Goal: Communication & Community: Participate in discussion

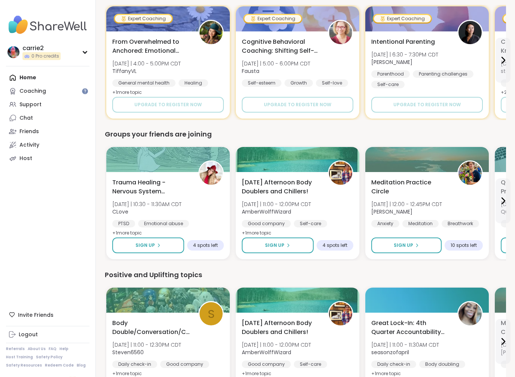
scroll to position [374, 0]
click at [200, 243] on span "4 spots left" at bounding box center [205, 246] width 25 height 6
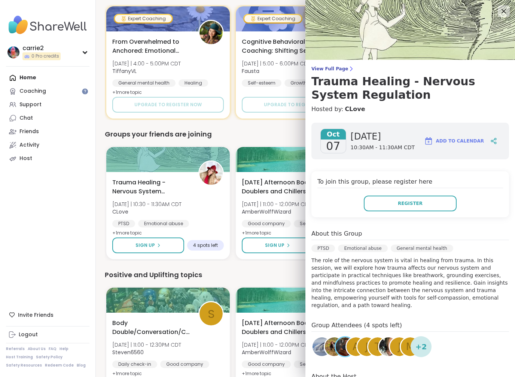
scroll to position [0, 0]
click at [340, 354] on img at bounding box center [345, 347] width 19 height 19
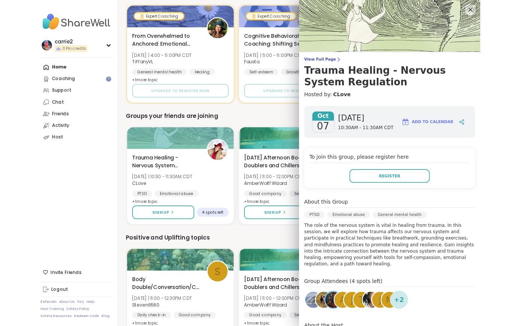
scroll to position [395, 0]
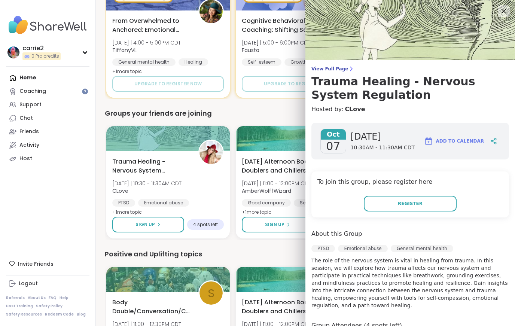
click at [71, 206] on div "carrie2 0 Pro credits Profile Membership Settings Help Home Coaching Support Ch…" at bounding box center [48, 163] width 96 height 326
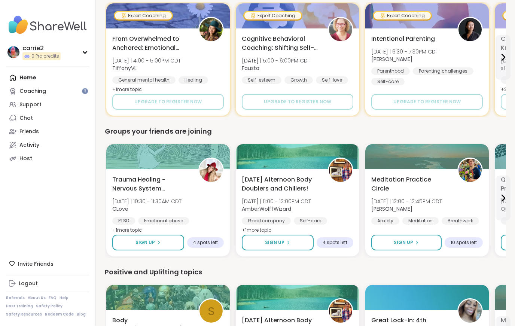
scroll to position [377, 0]
click at [129, 179] on span "Trauma Healing - Nervous System Regulation" at bounding box center [151, 184] width 78 height 18
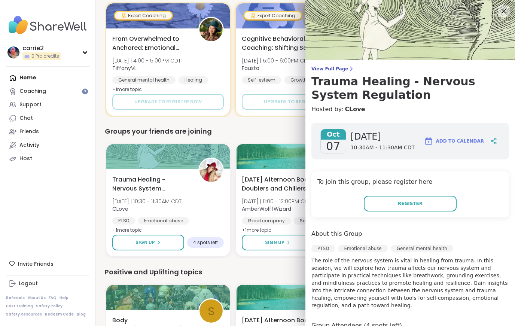
click at [88, 229] on div "carrie2 0 Pro credits Profile Membership Settings Help Home Coaching Support Ch…" at bounding box center [48, 163] width 96 height 326
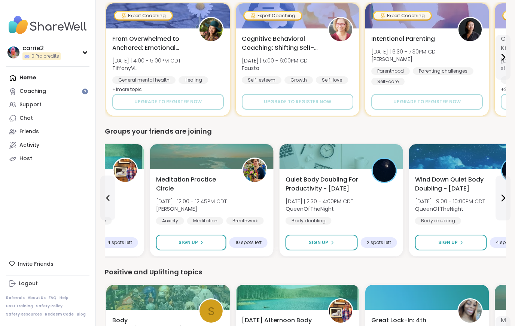
click at [240, 241] on span "10 spots left" at bounding box center [249, 243] width 26 height 6
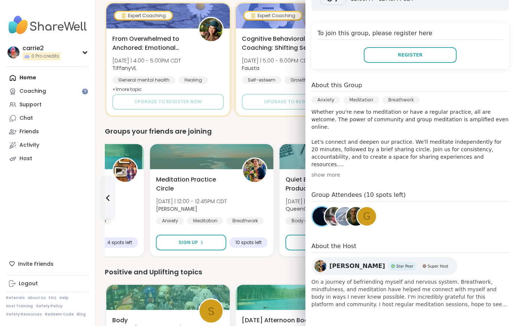
scroll to position [135, 0]
click at [247, 273] on div "Positive and Uplifting topics" at bounding box center [305, 272] width 401 height 10
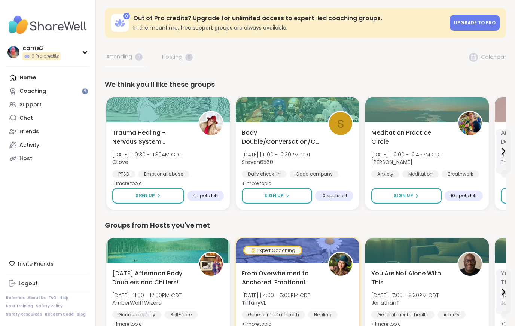
scroll to position [0, 0]
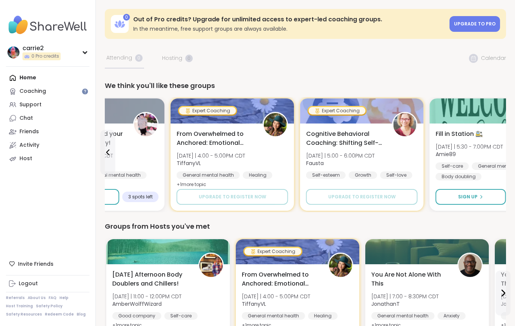
click at [136, 186] on div "aroma therapy, find your calm in a hectic day! Tue 10/7 | 1:30 - 2:00PM CDT Rec…" at bounding box center [103, 167] width 124 height 87
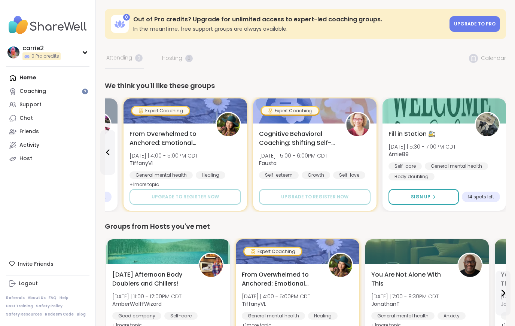
click at [20, 71] on div "Home Coaching Support Chat Friends Activity Host" at bounding box center [47, 118] width 83 height 94
click at [22, 80] on div "Home Coaching Support Chat Friends Activity Host" at bounding box center [47, 118] width 83 height 94
click at [26, 75] on div "Home Coaching Support Chat Friends Activity Host" at bounding box center [47, 118] width 83 height 94
click at [15, 102] on icon at bounding box center [12, 104] width 7 height 7
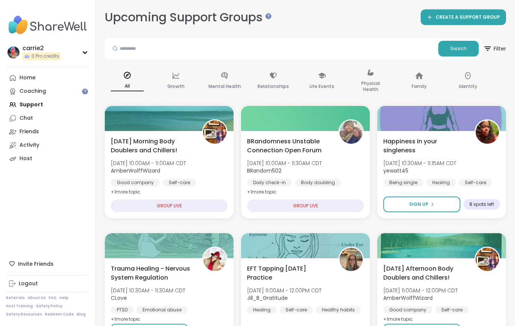
click at [221, 83] on p "Mental Health" at bounding box center [225, 86] width 33 height 9
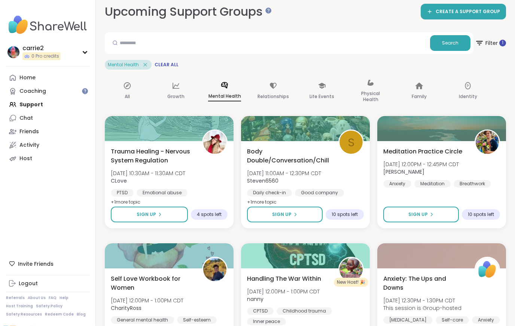
scroll to position [6, 0]
click at [208, 218] on span "4 spots left" at bounding box center [209, 215] width 25 height 6
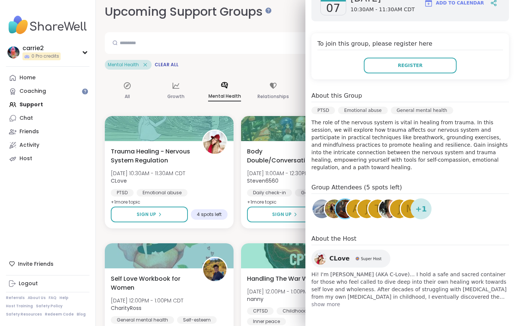
scroll to position [138, 0]
click at [340, 208] on img at bounding box center [345, 209] width 19 height 19
click at [248, 49] on input "text" at bounding box center [267, 42] width 319 height 15
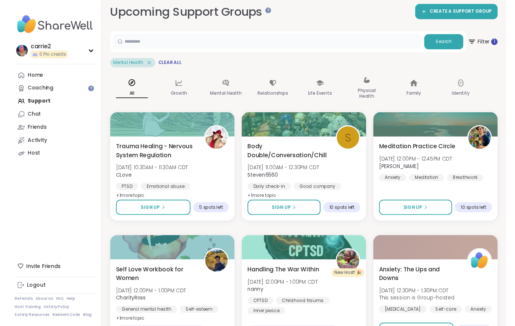
scroll to position [0, 0]
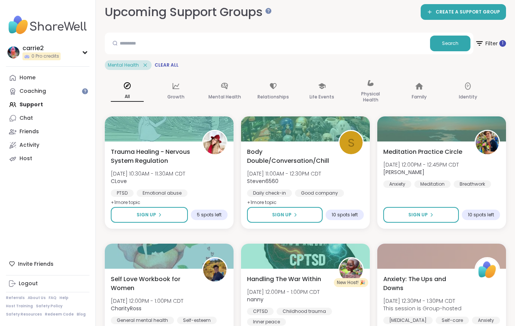
scroll to position [6, 0]
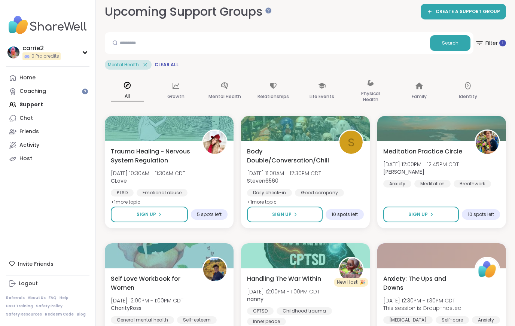
click at [127, 33] on div "Search" at bounding box center [289, 43] width 369 height 22
click at [122, 40] on input "text" at bounding box center [267, 42] width 319 height 15
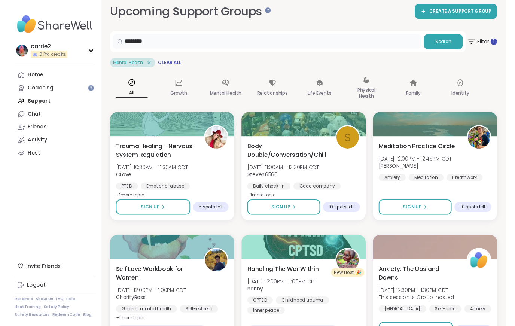
scroll to position [4, 0]
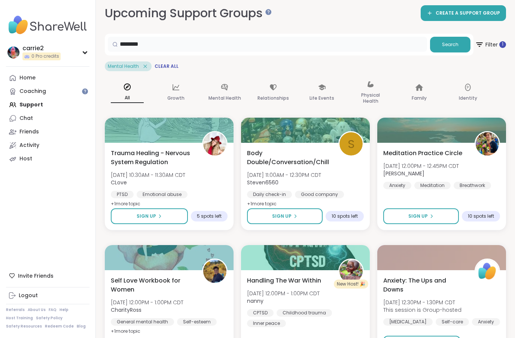
type input "*******"
click at [451, 40] on button "Search" at bounding box center [450, 45] width 40 height 16
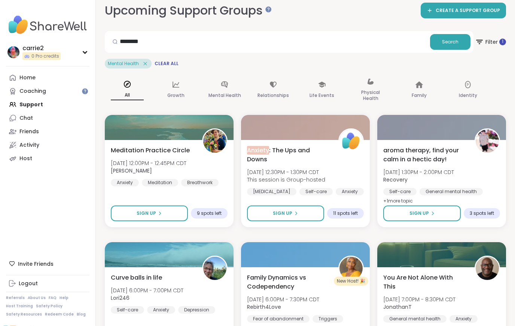
scroll to position [0, 0]
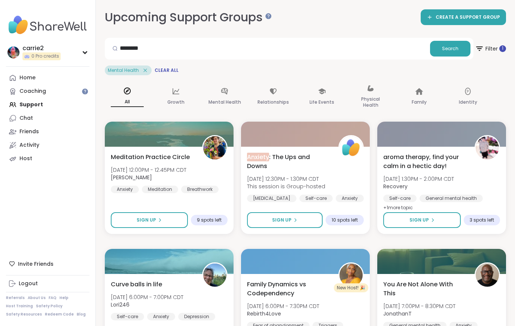
click at [22, 119] on div "Chat" at bounding box center [25, 118] width 13 height 7
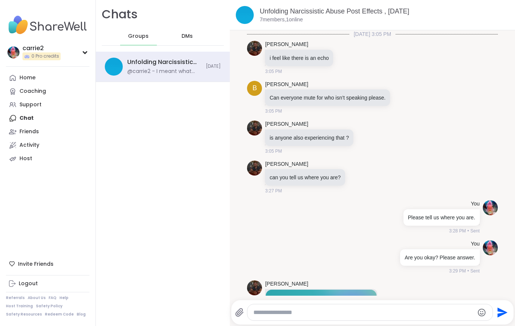
scroll to position [1293, 0]
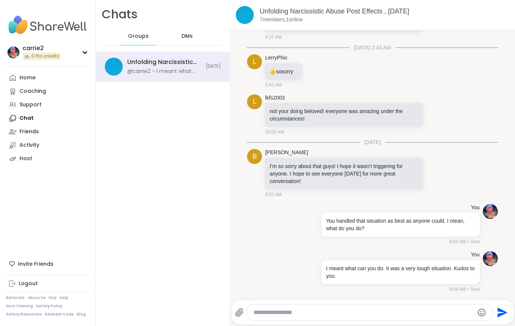
click at [145, 74] on div "@carrie2 - I meant what can you do. It was a very tough situation. Kudos to you." at bounding box center [164, 71] width 74 height 7
click at [128, 67] on div "Unfolding Narcissistic Abuse Post Effects , Oct 05 @carrie2 - I meant what can …" at bounding box center [164, 66] width 74 height 17
click at [30, 75] on div "Home" at bounding box center [27, 77] width 16 height 7
